Goal: Navigation & Orientation: Understand site structure

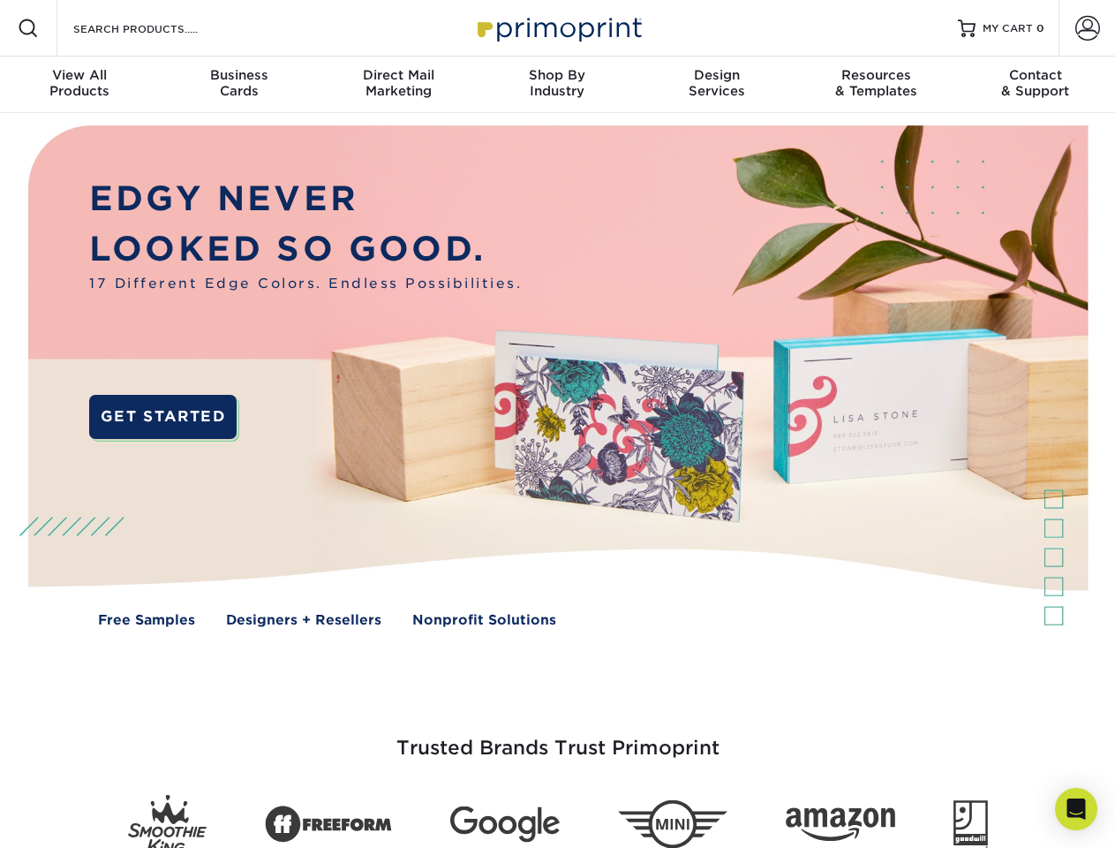
click at [557, 424] on img at bounding box center [557, 389] width 1104 height 552
click at [28, 28] on span at bounding box center [28, 28] width 21 height 21
click at [1087, 28] on span at bounding box center [1087, 28] width 25 height 25
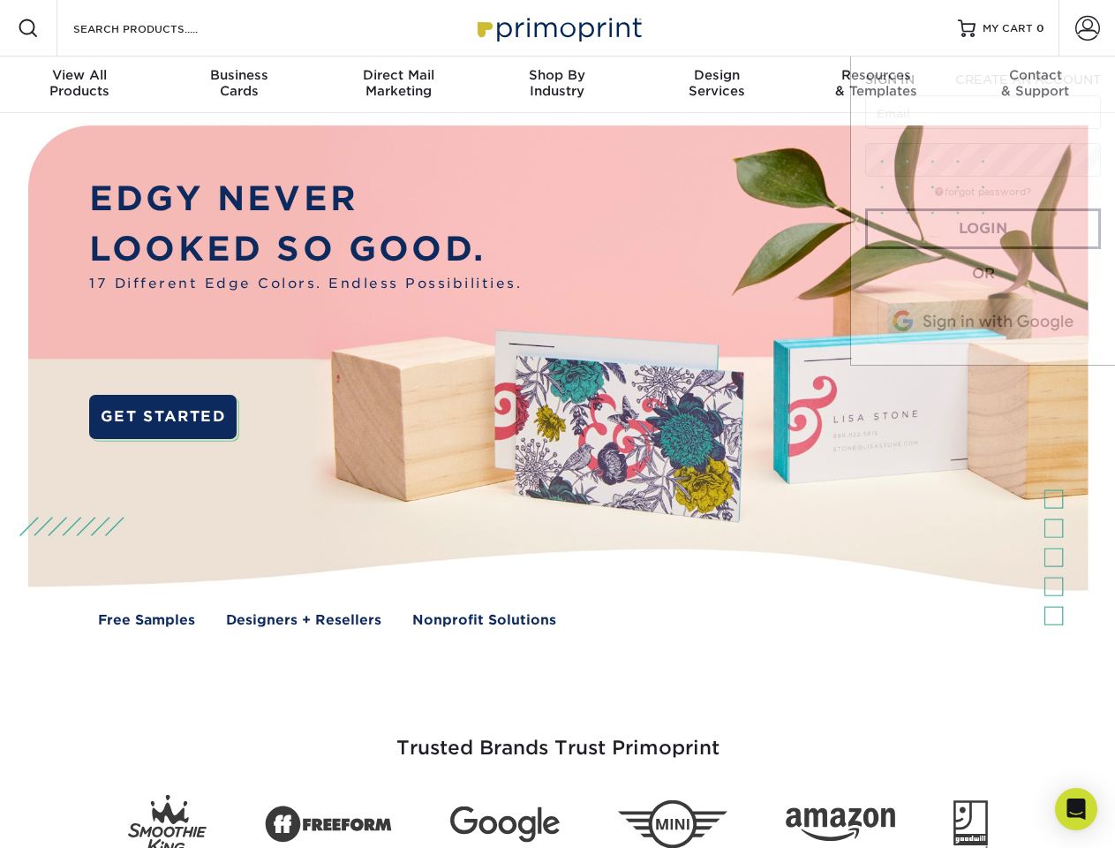
click at [79, 85] on div "View All Products" at bounding box center [79, 83] width 159 height 32
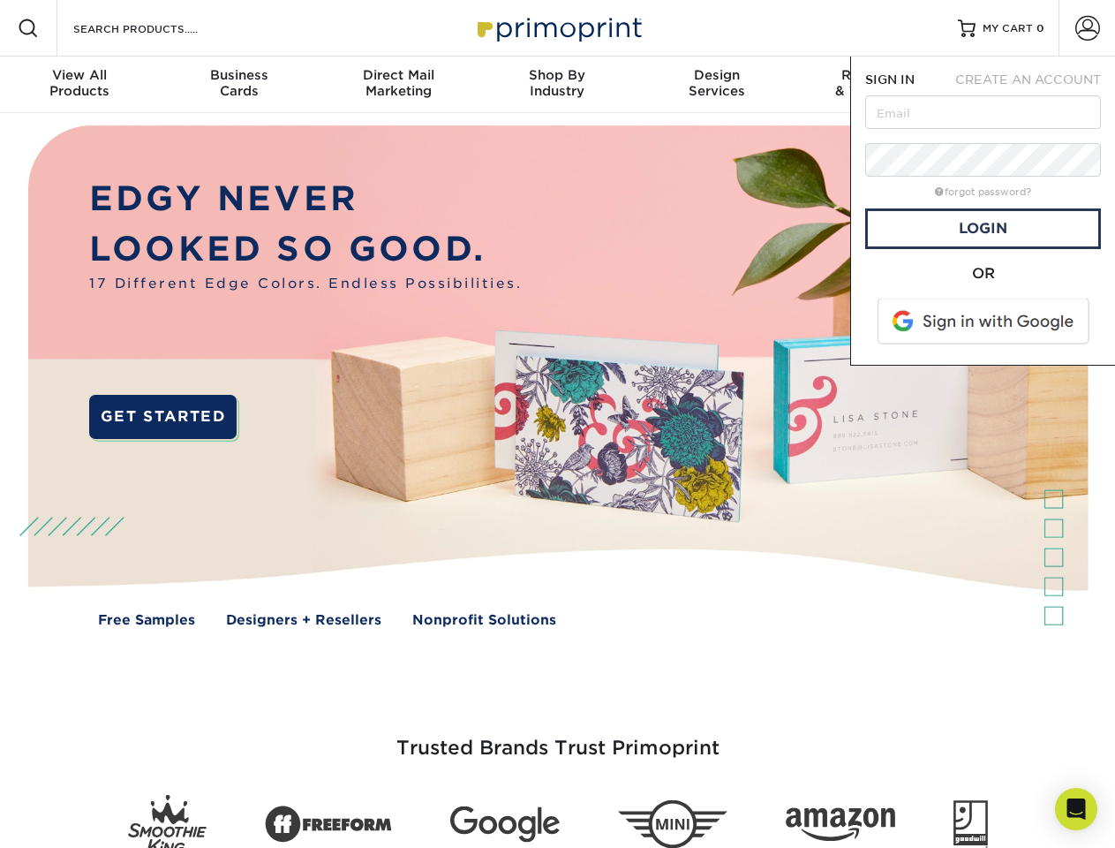
click at [238, 85] on div "Business Cards" at bounding box center [238, 83] width 159 height 32
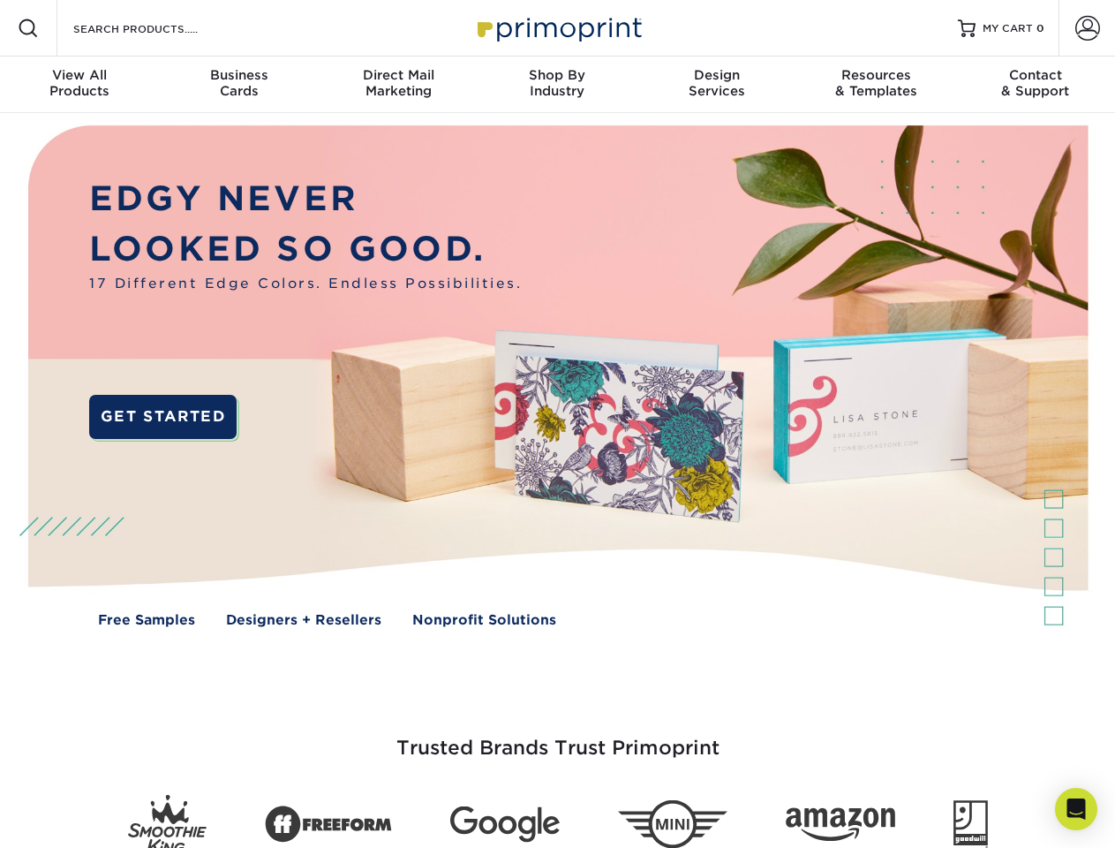
click at [398, 85] on div "Direct Mail Marketing" at bounding box center [398, 83] width 159 height 32
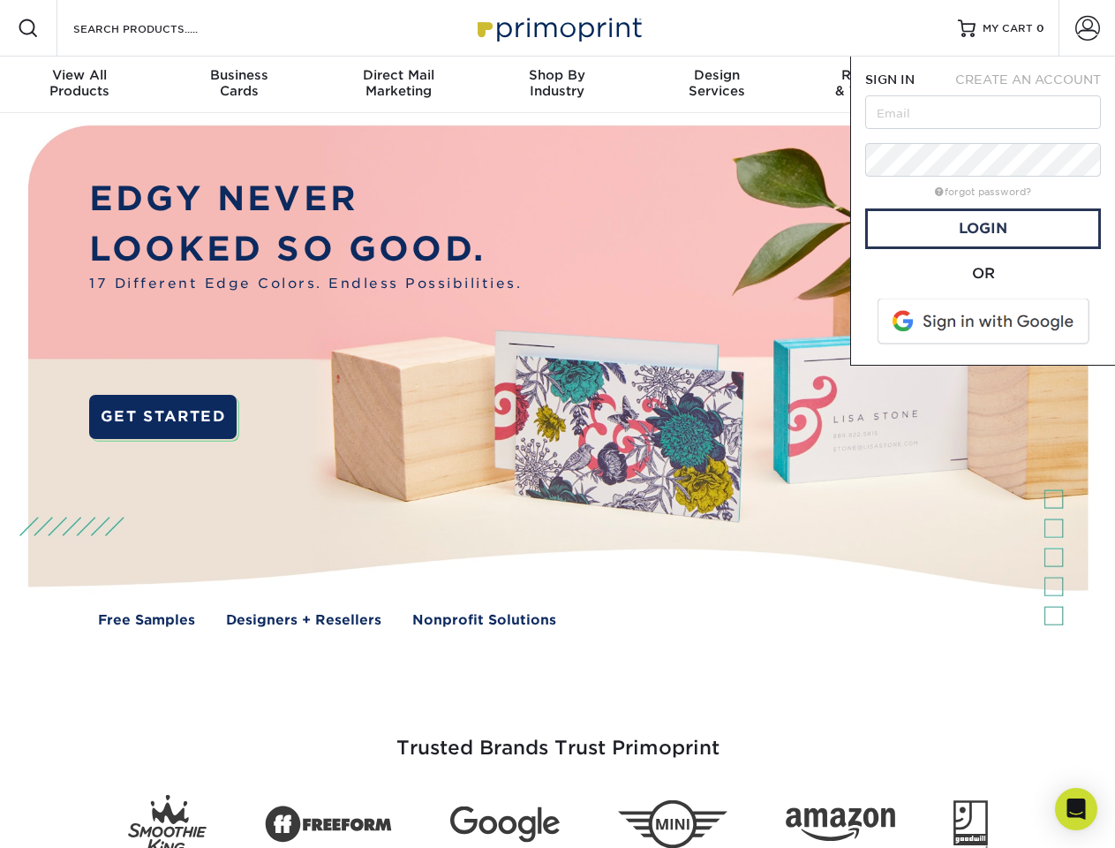
click at [557, 85] on div "Shop By Industry" at bounding box center [557, 83] width 159 height 32
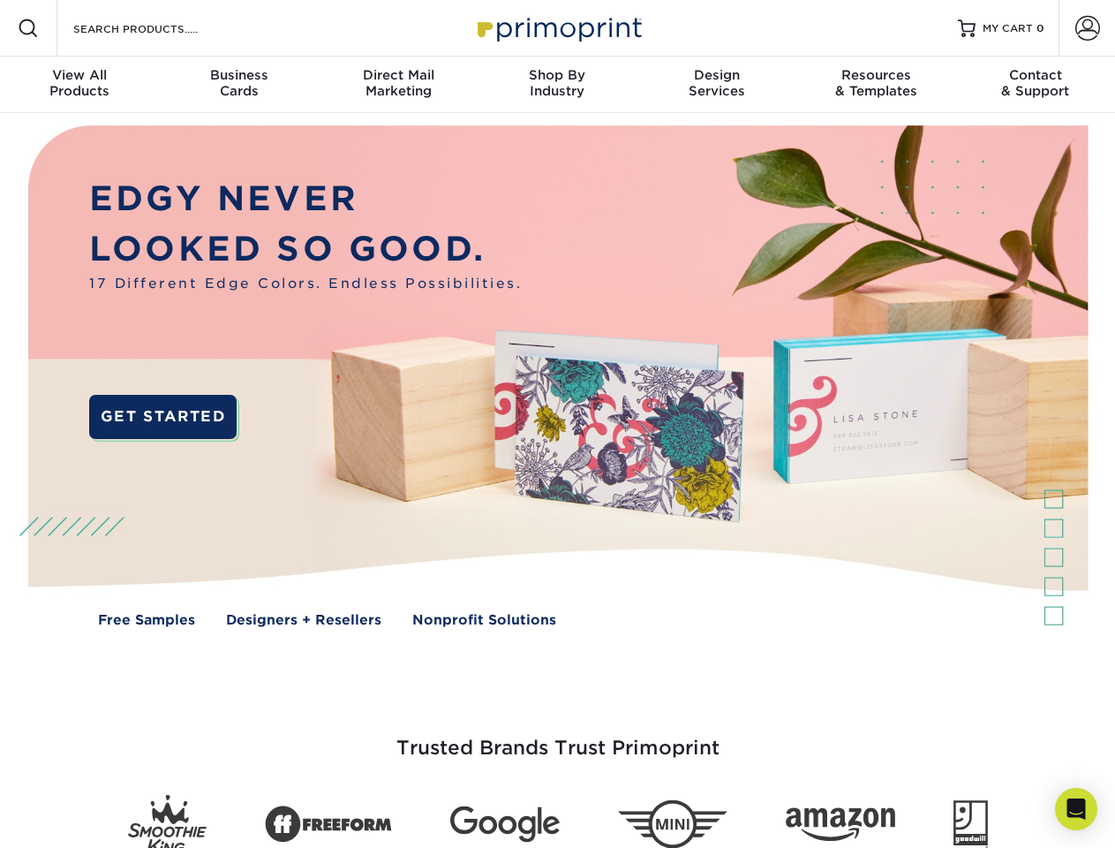
click at [717, 85] on div "Design Services" at bounding box center [716, 83] width 159 height 32
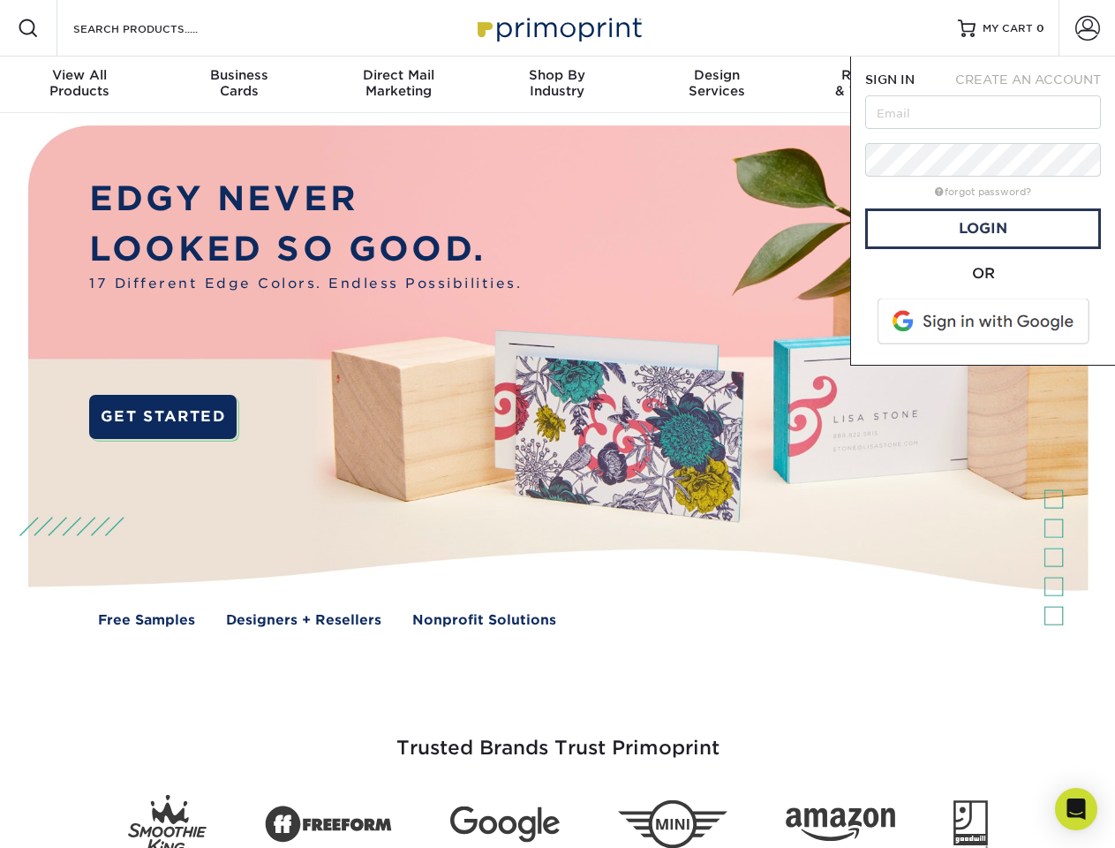
click at [876, 85] on span "SIGN IN" at bounding box center [889, 79] width 49 height 14
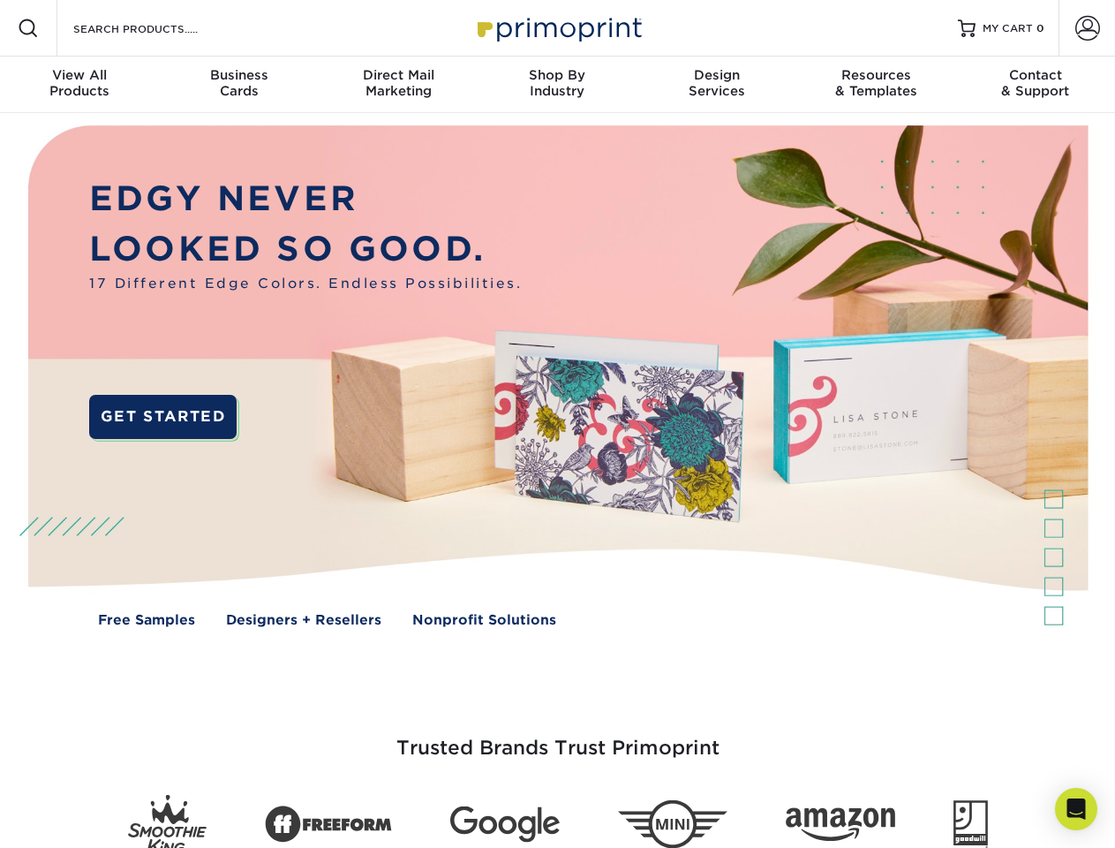
click at [1036, 85] on div "Contact & Support" at bounding box center [1035, 83] width 159 height 32
